Goal: Navigation & Orientation: Find specific page/section

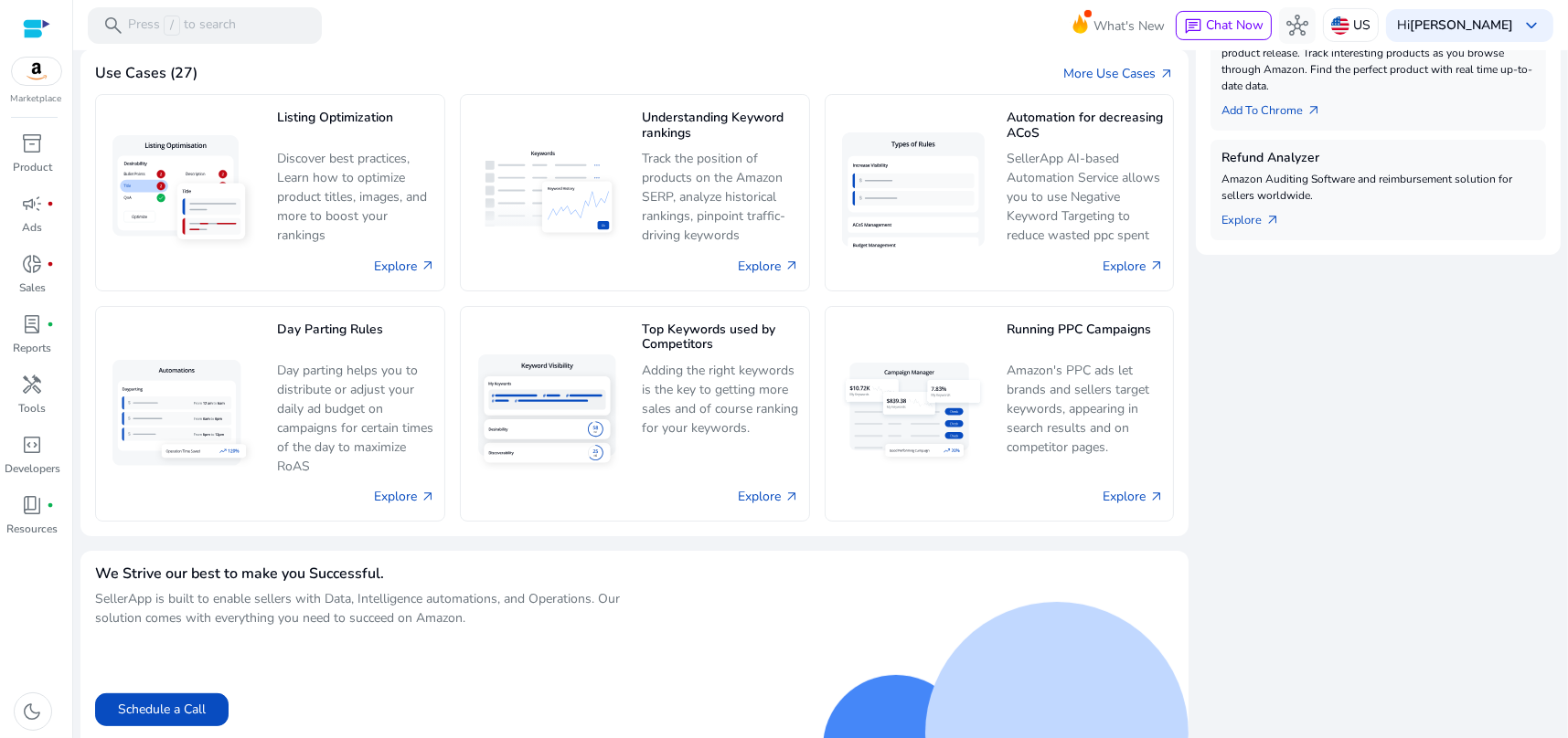
scroll to position [723, 0]
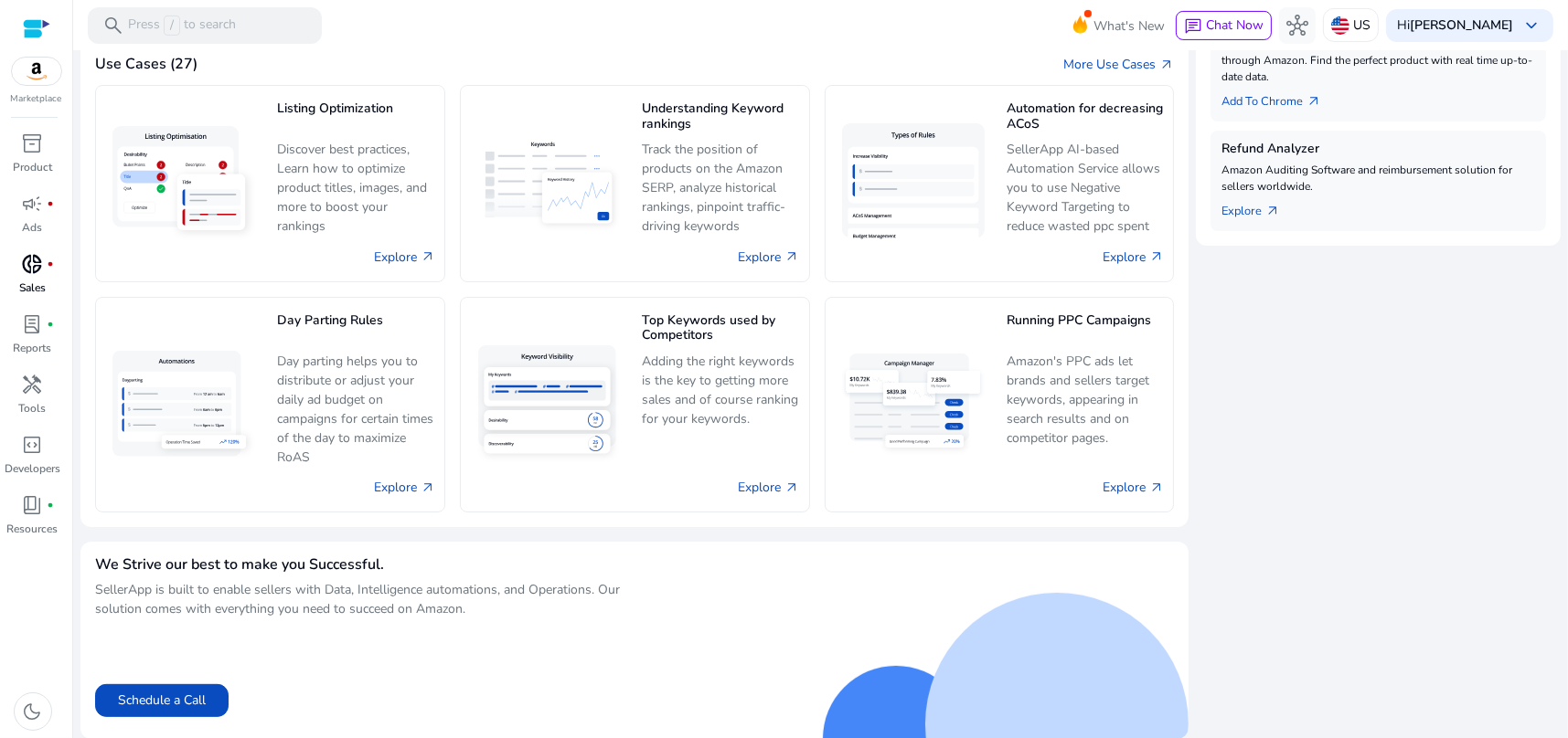
click at [21, 281] on p "Sales" at bounding box center [32, 287] width 26 height 16
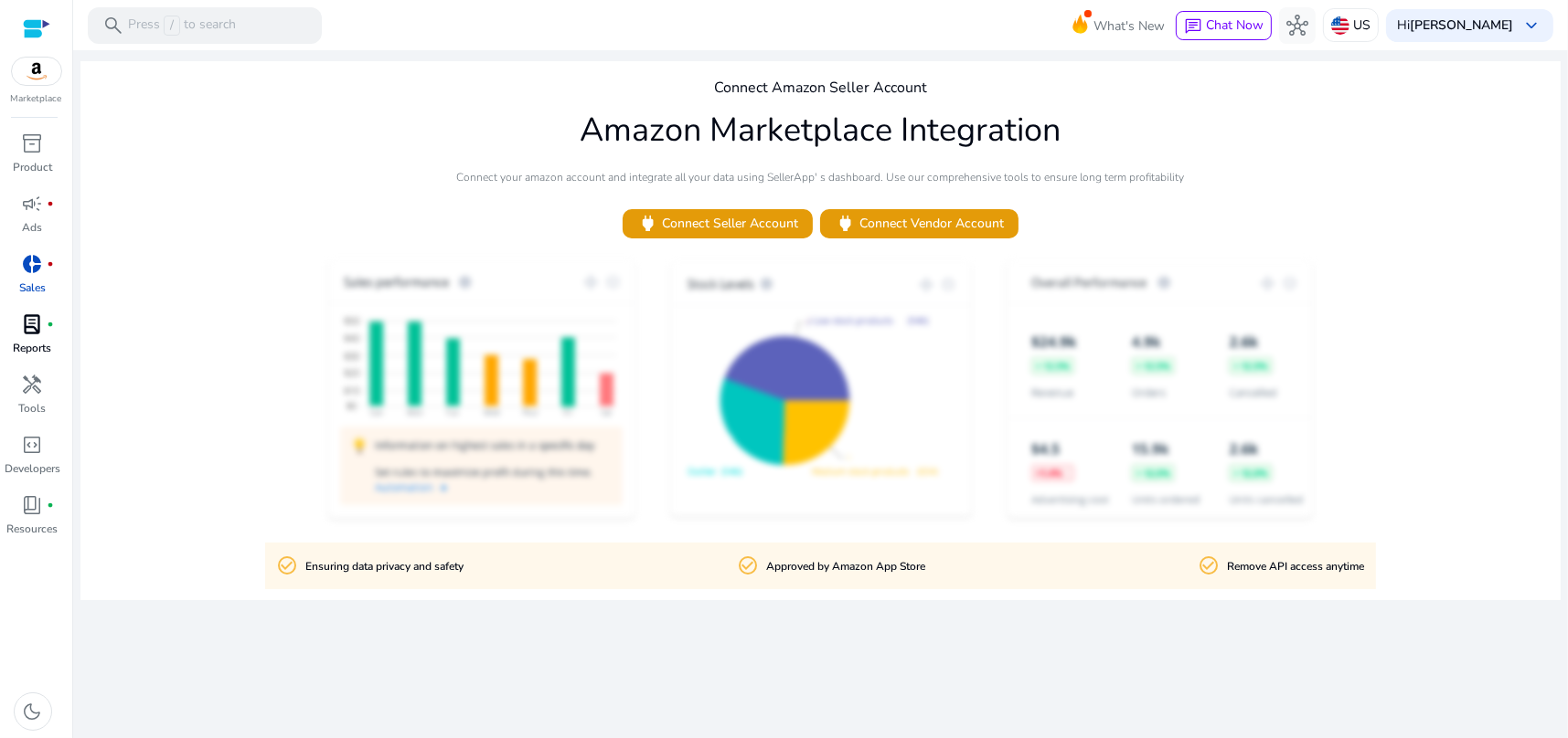
click at [37, 340] on p "Reports" at bounding box center [33, 347] width 39 height 16
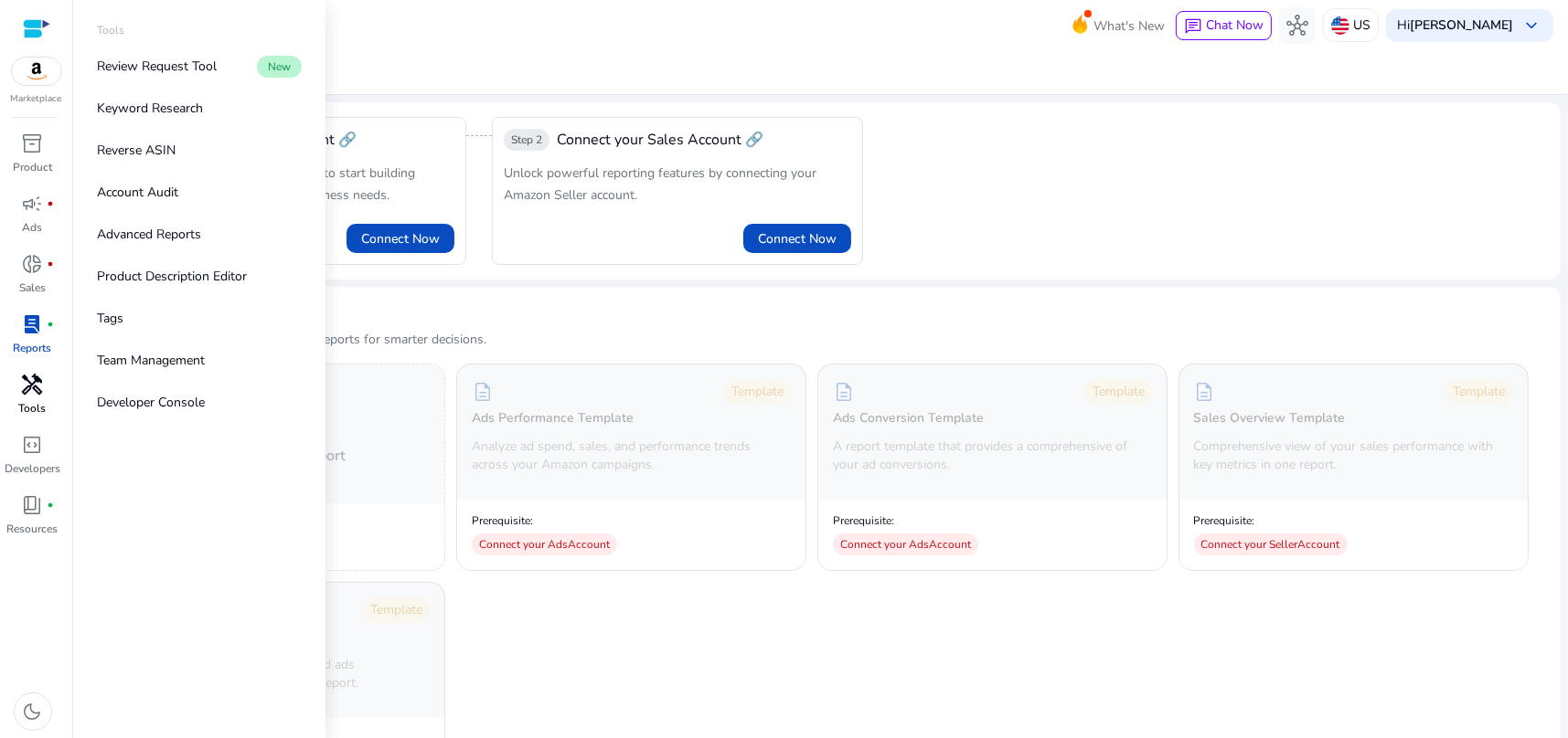
click at [38, 402] on p "Tools" at bounding box center [32, 408] width 27 height 16
